Goal: Communication & Community: Answer question/provide support

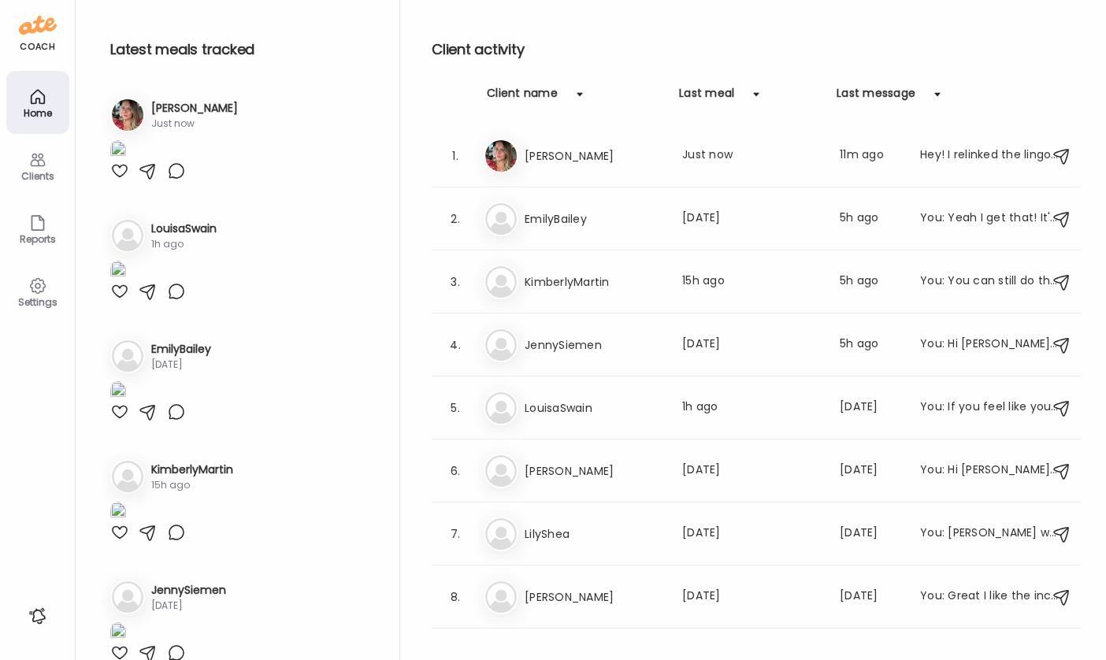
scroll to position [1256, 0]
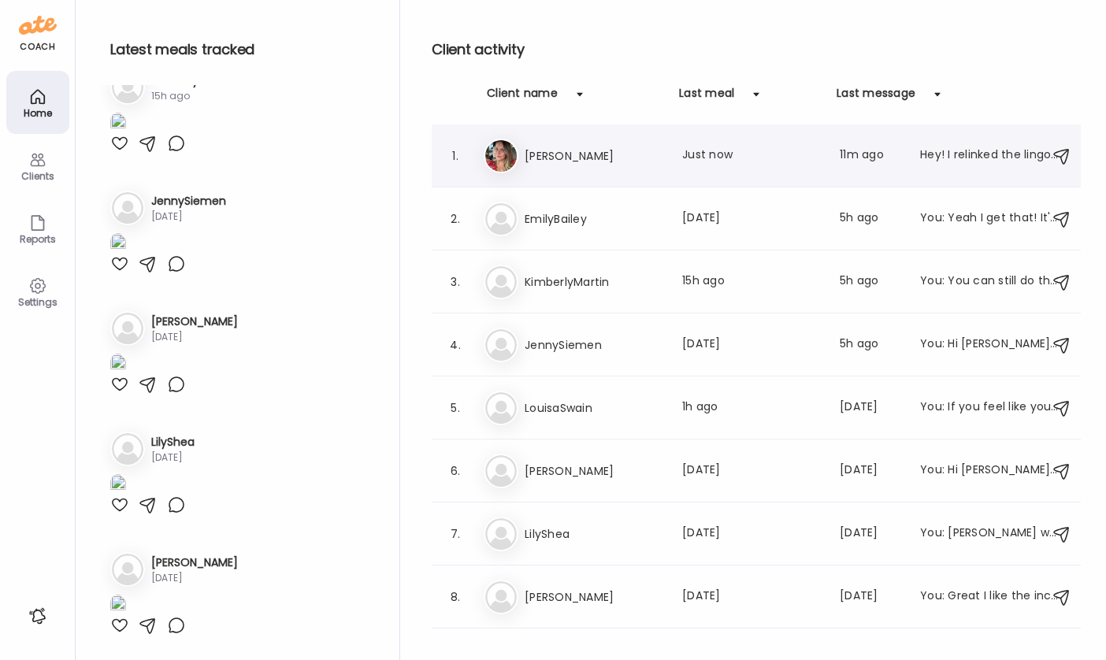
click at [656, 176] on div "1. Sa [PERSON_NAME] Last meal: Just now Last message: 11m ago Hey! I relinked t…" at bounding box center [756, 155] width 649 height 63
click at [578, 147] on h3 "[PERSON_NAME]" at bounding box center [594, 156] width 139 height 19
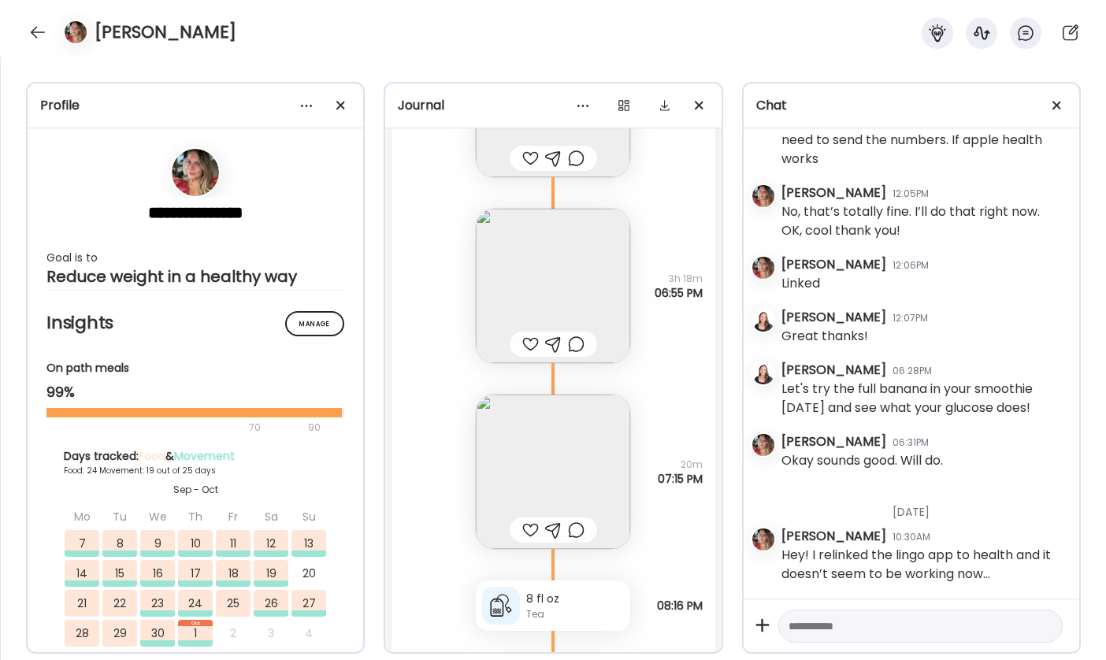
scroll to position [61757, 0]
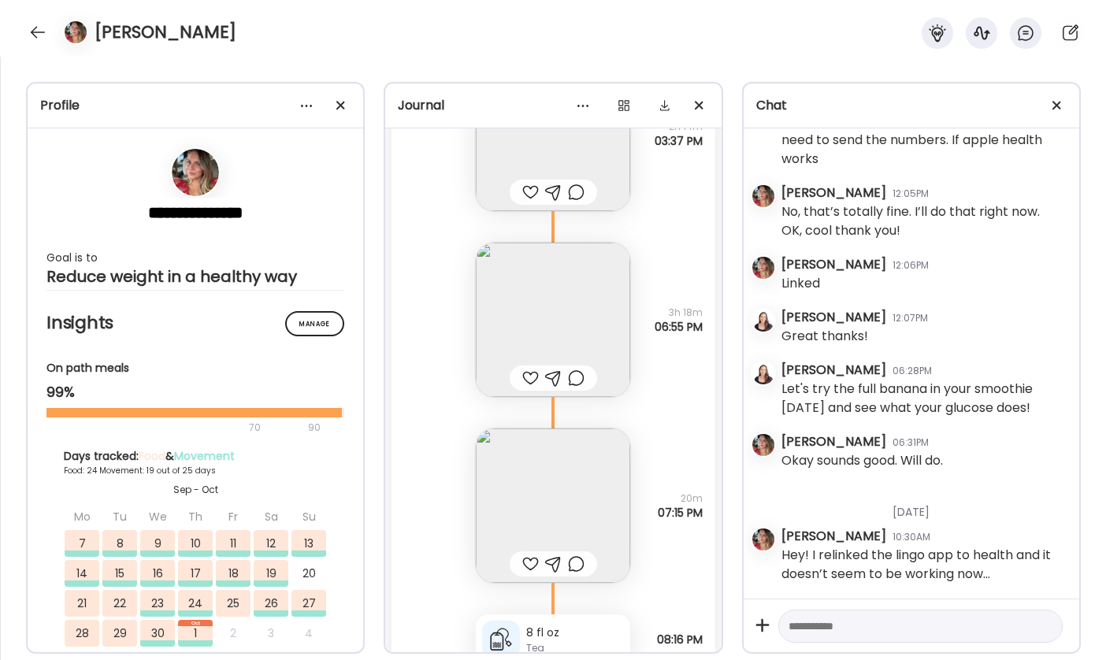
click at [857, 628] on textarea at bounding box center [907, 626] width 236 height 19
type textarea "********"
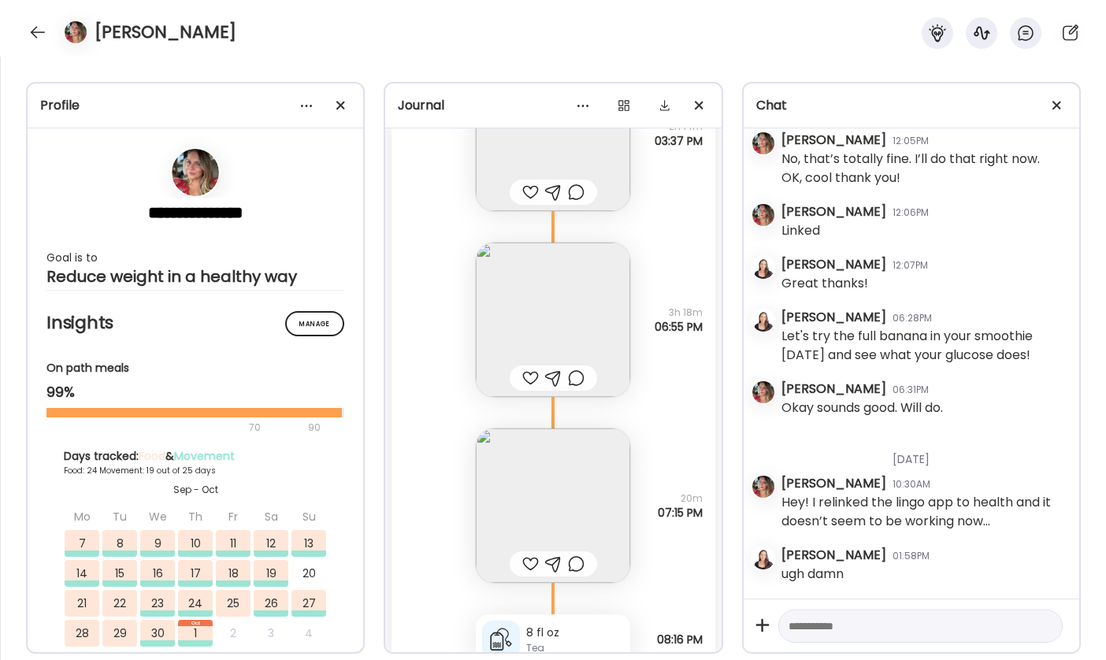
scroll to position [56746, 0]
click at [892, 630] on textarea at bounding box center [907, 626] width 236 height 19
type textarea "**********"
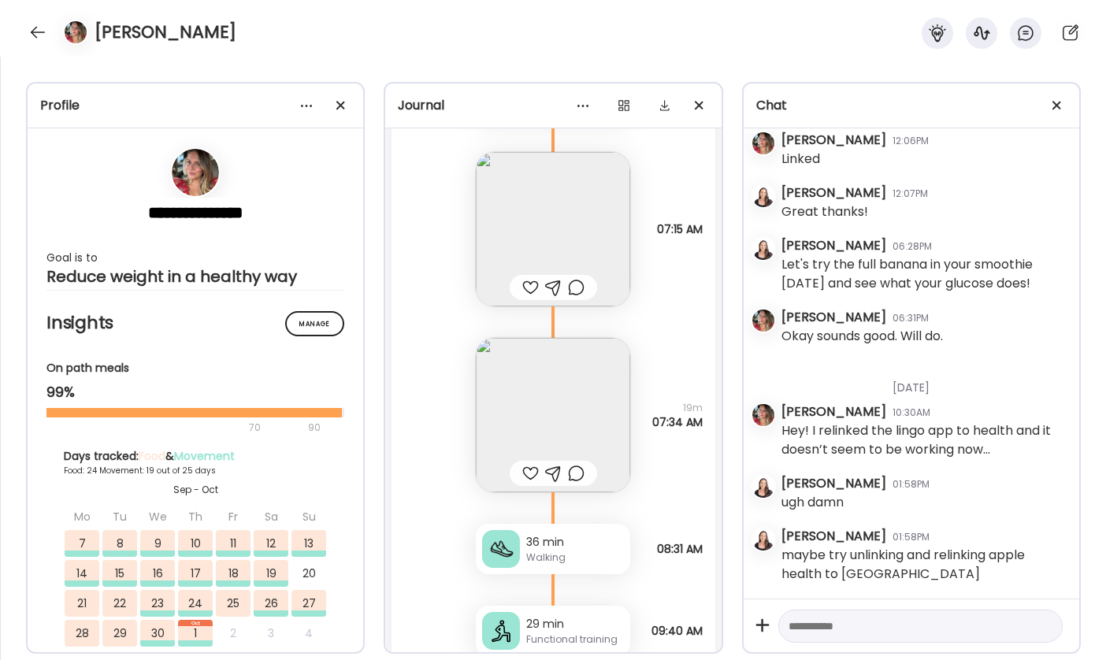
scroll to position [60509, 0]
click at [565, 423] on img at bounding box center [553, 414] width 154 height 154
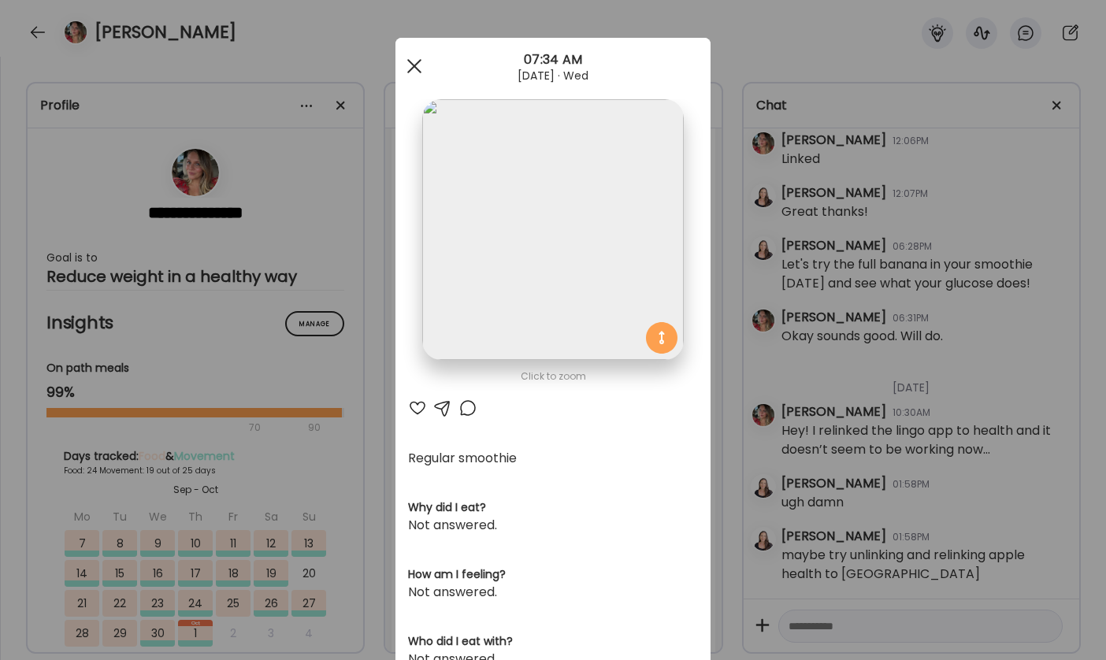
click at [416, 65] on div at bounding box center [415, 66] width 32 height 32
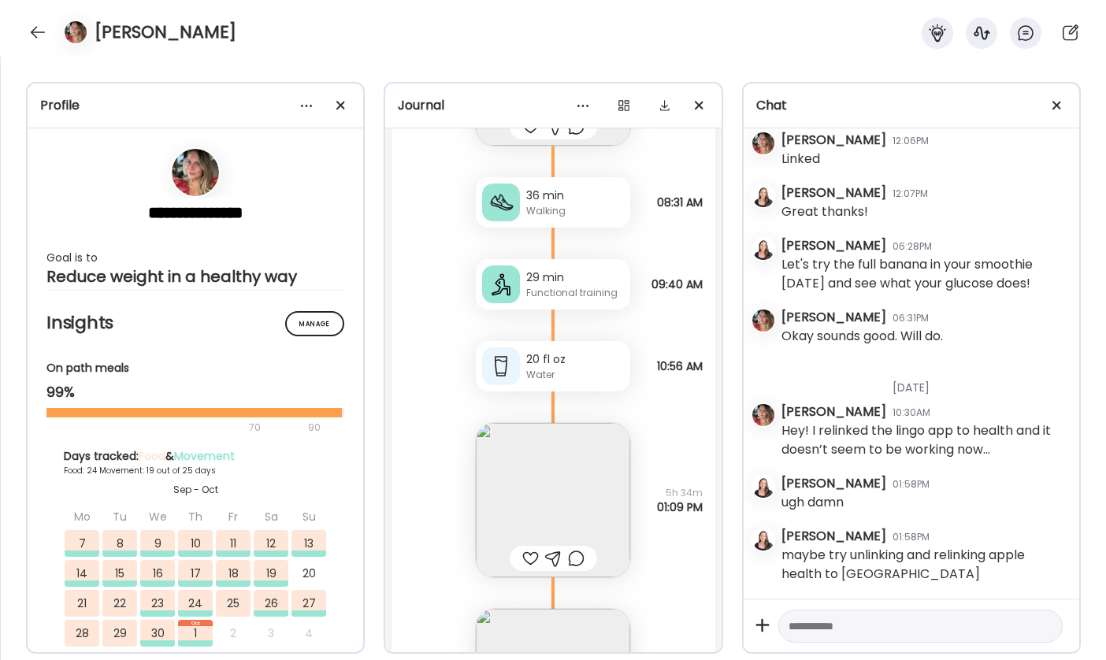
scroll to position [60979, 0]
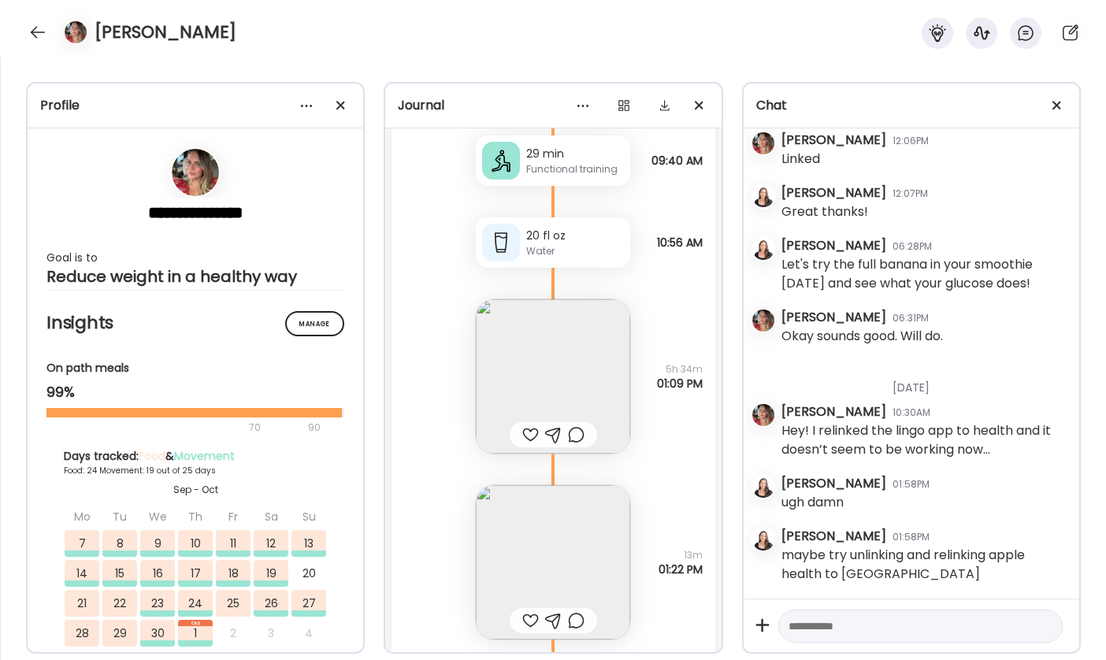
click at [592, 377] on img at bounding box center [553, 376] width 154 height 154
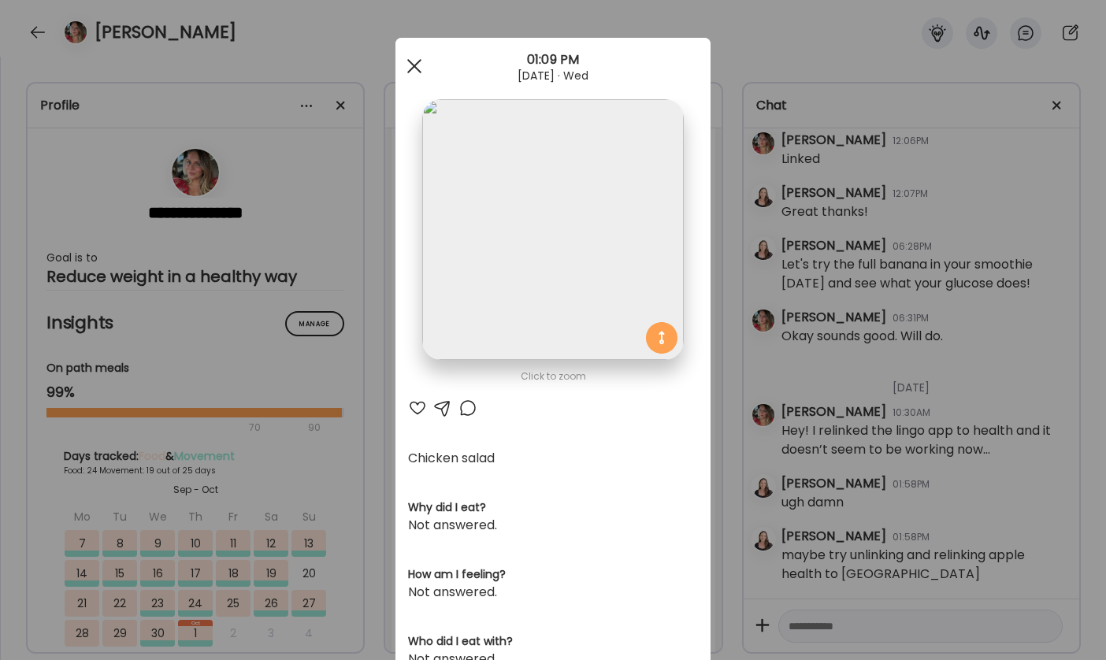
click at [415, 67] on div at bounding box center [415, 66] width 32 height 32
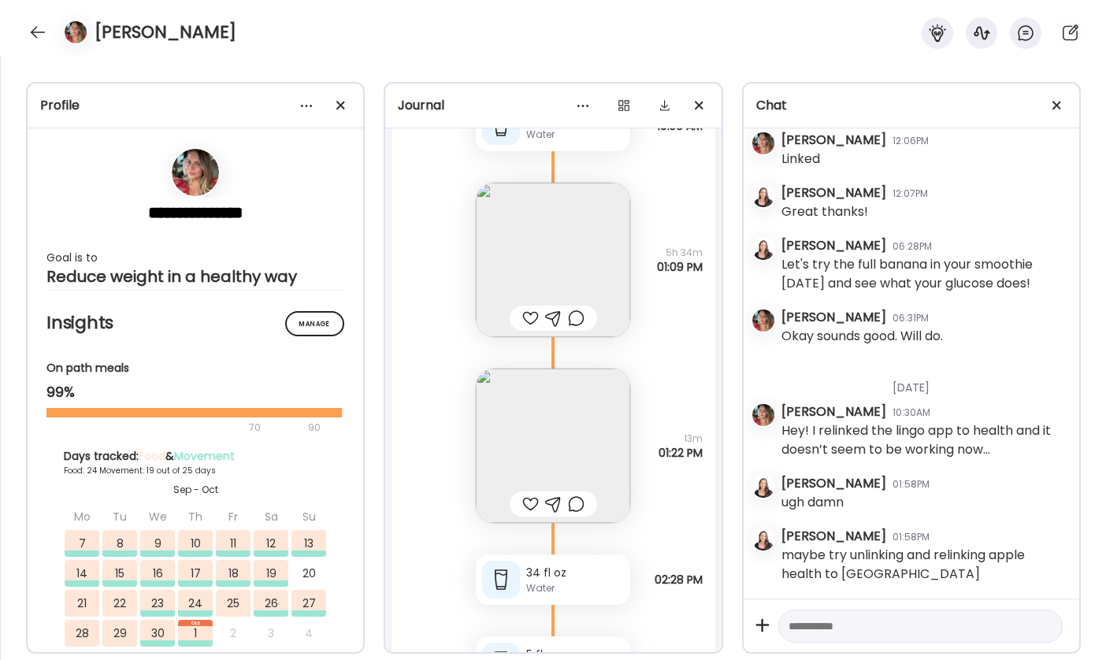
scroll to position [61097, 0]
click at [565, 432] on img at bounding box center [553, 444] width 154 height 154
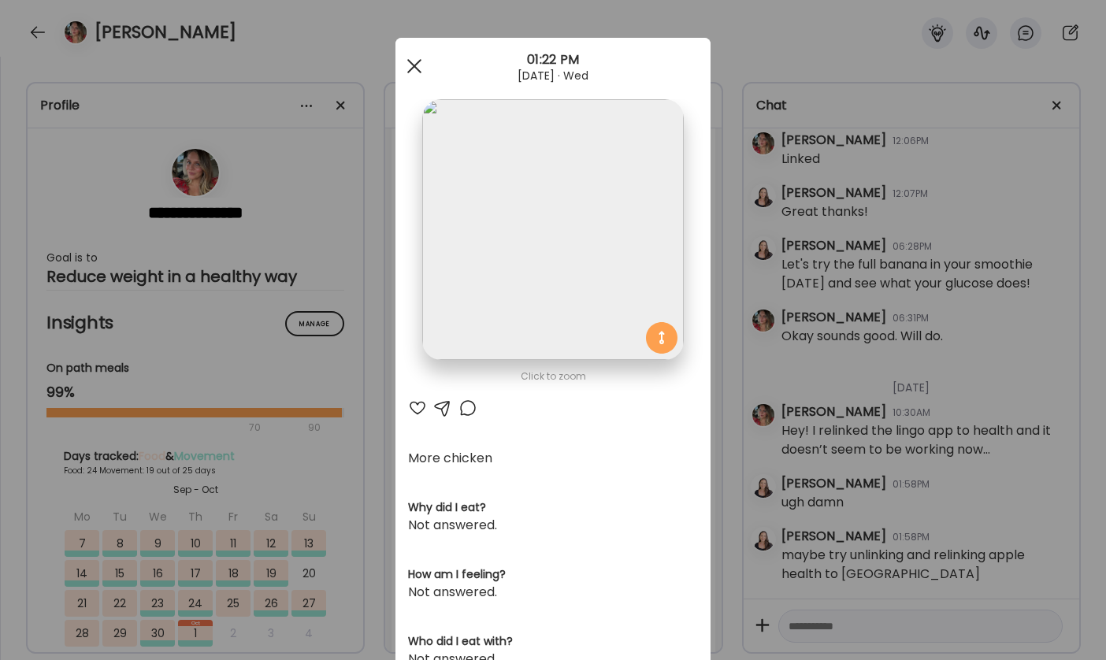
click at [418, 68] on div at bounding box center [415, 66] width 32 height 32
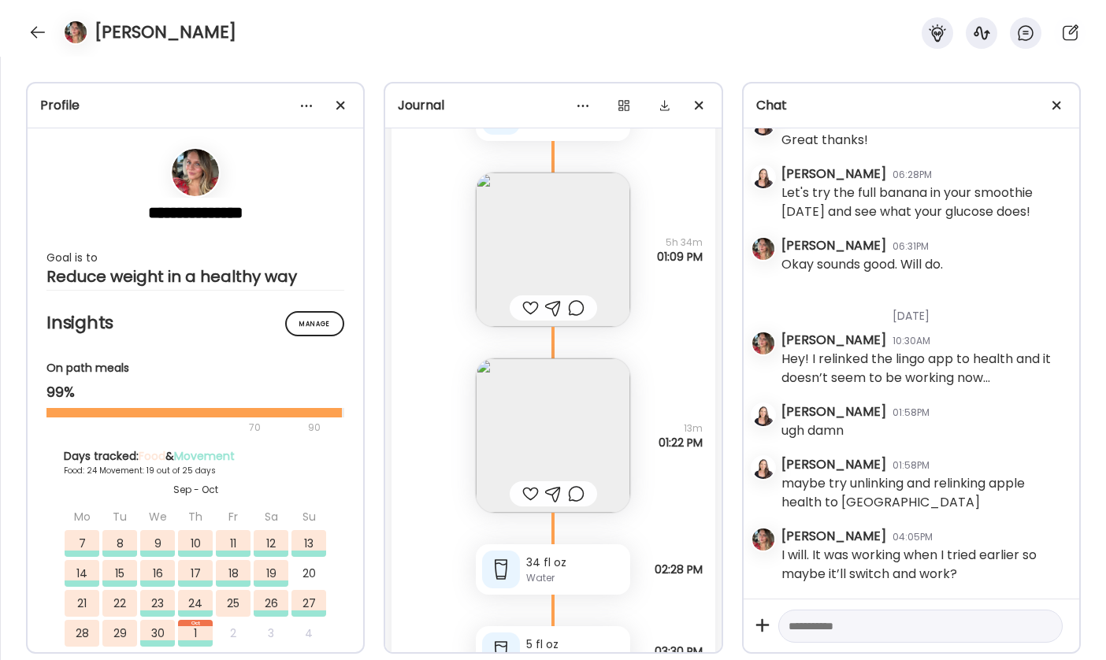
scroll to position [1278, 0]
